Goal: Task Accomplishment & Management: Use online tool/utility

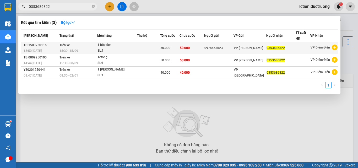
type input "0353686822"
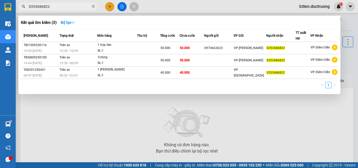
click at [96, 50] on div "15:30 [DATE]" at bounding box center [77, 51] width 37 height 6
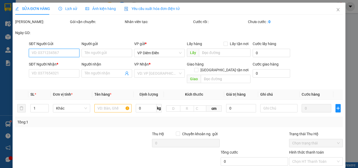
type input "0974663623"
type input "0353686822"
type input "50.000"
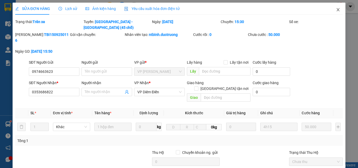
click at [336, 8] on icon "close" at bounding box center [338, 10] width 4 height 4
